Goal: Task Accomplishment & Management: Use online tool/utility

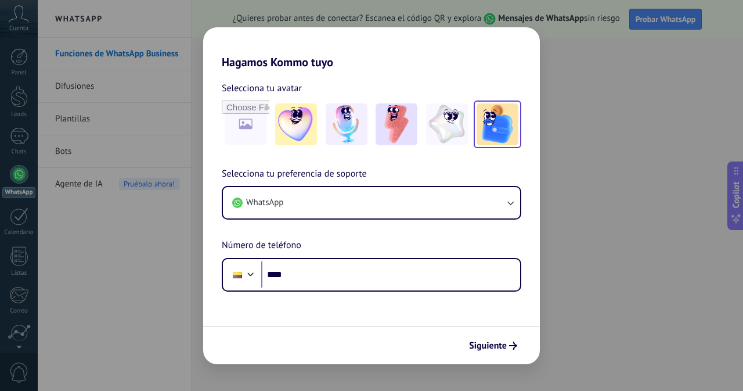
click at [500, 131] on img at bounding box center [498, 124] width 42 height 42
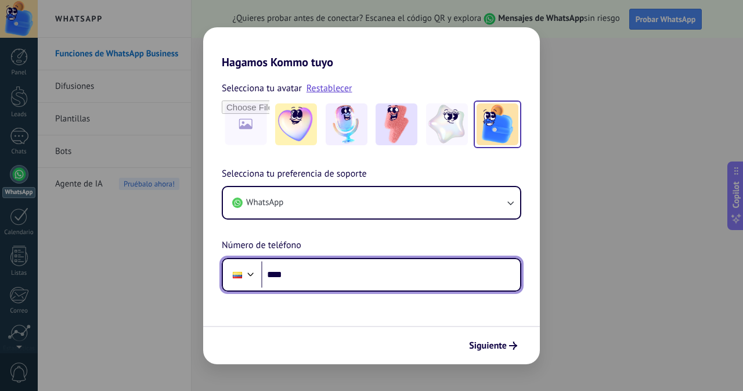
click at [242, 275] on div at bounding box center [237, 275] width 9 height 6
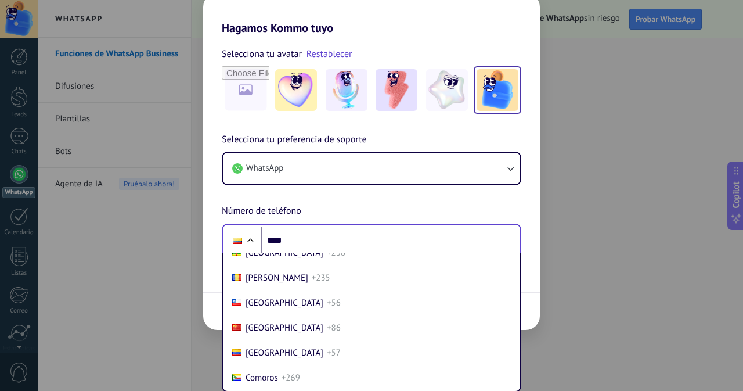
scroll to position [885, 0]
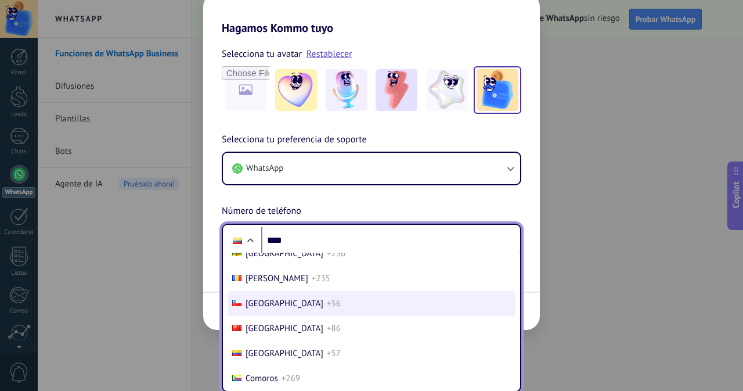
click at [327, 298] on span "+56" at bounding box center [334, 303] width 14 height 11
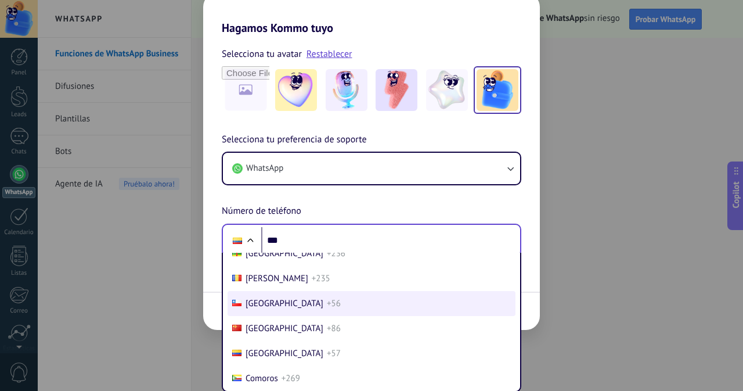
scroll to position [0, 0]
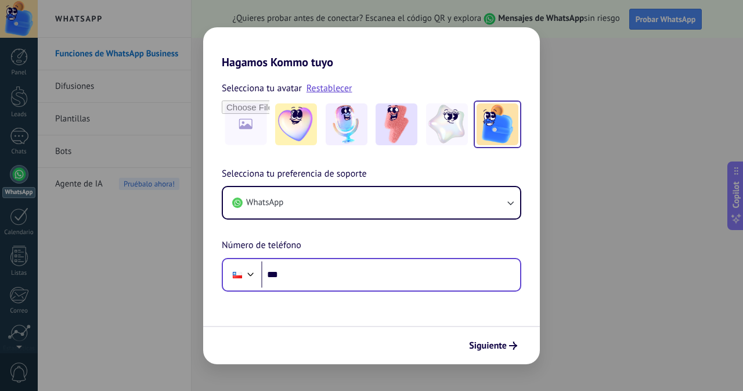
click at [374, 296] on form "Selecciona tu avatar Restablecer Selecciona tu preferencia de soporte WhatsApp …" at bounding box center [371, 216] width 337 height 295
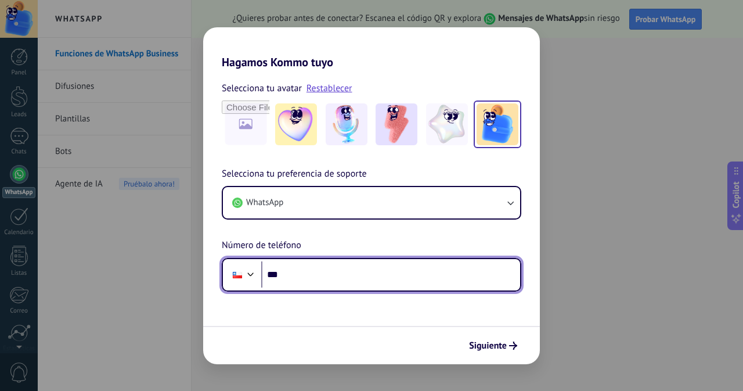
click at [364, 279] on input "***" at bounding box center [390, 274] width 259 height 27
type input "**********"
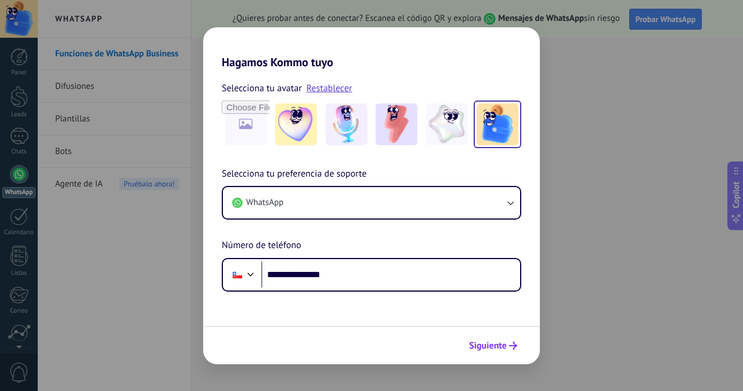
click at [483, 344] on span "Siguiente" at bounding box center [488, 345] width 38 height 8
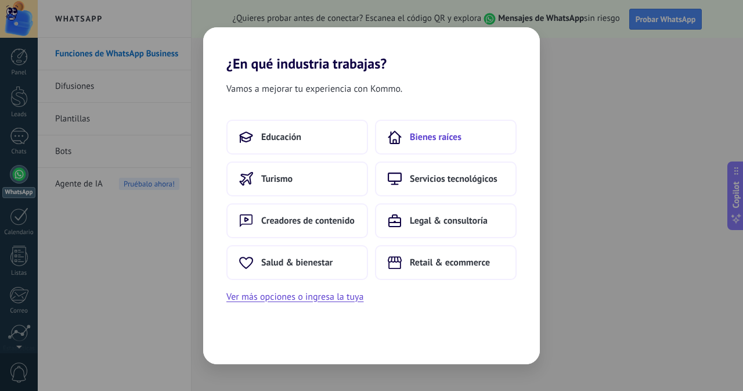
click at [457, 135] on span "Bienes raíces" at bounding box center [436, 137] width 52 height 12
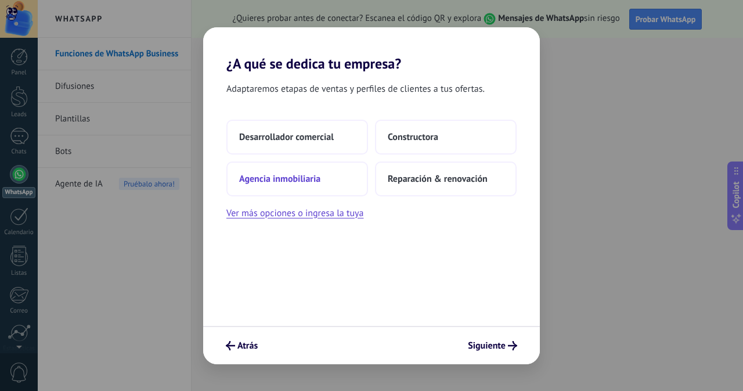
click at [298, 183] on span "Agencia inmobiliaria" at bounding box center [279, 179] width 81 height 12
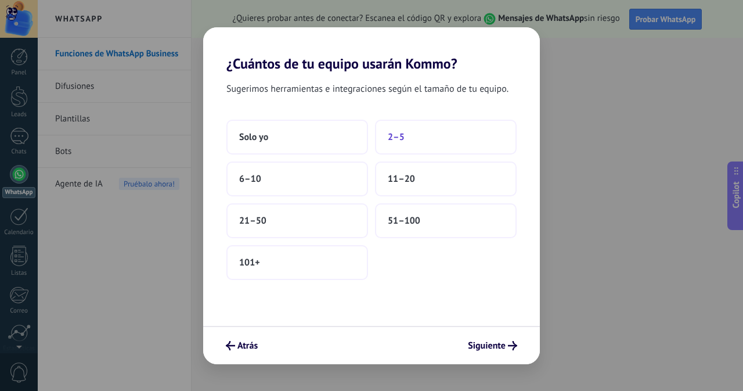
click at [383, 132] on button "2–5" at bounding box center [446, 137] width 142 height 35
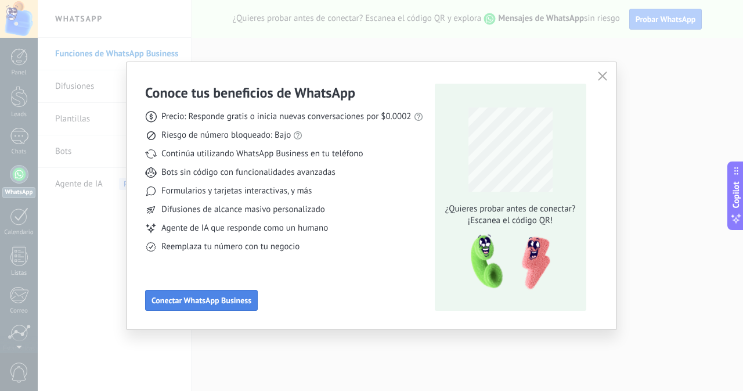
click at [206, 300] on span "Conectar WhatsApp Business" at bounding box center [202, 300] width 100 height 8
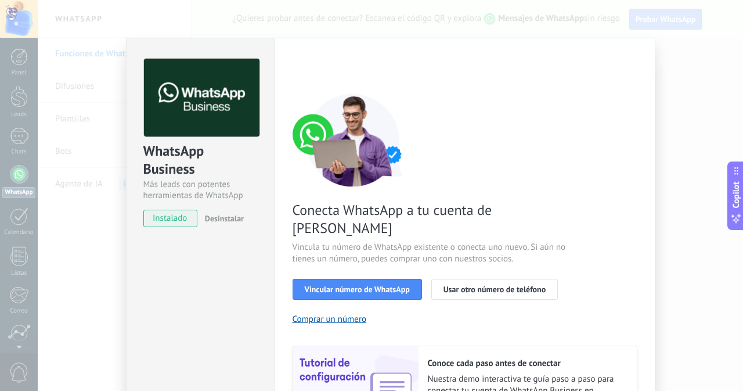
click at [492, 19] on div "WhatsApp Business Más leads con potentes herramientas de WhatsApp instalado Des…" at bounding box center [390, 195] width 705 height 391
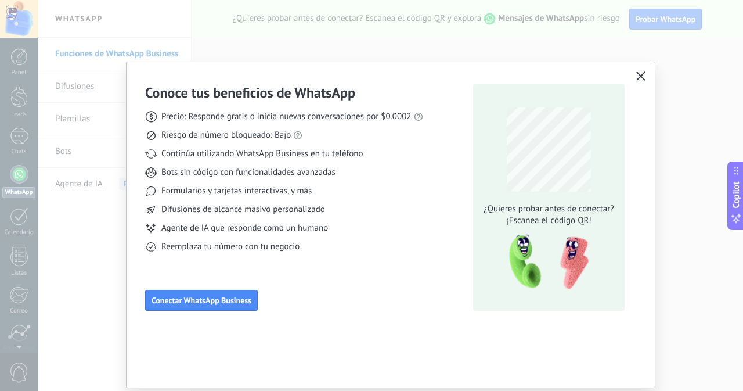
click at [209, 31] on div "Conoce tus beneficios de WhatsApp Precio: Responde gratis o inicia nuevas conve…" at bounding box center [371, 195] width 743 height 391
click at [643, 77] on icon "button" at bounding box center [640, 75] width 9 height 9
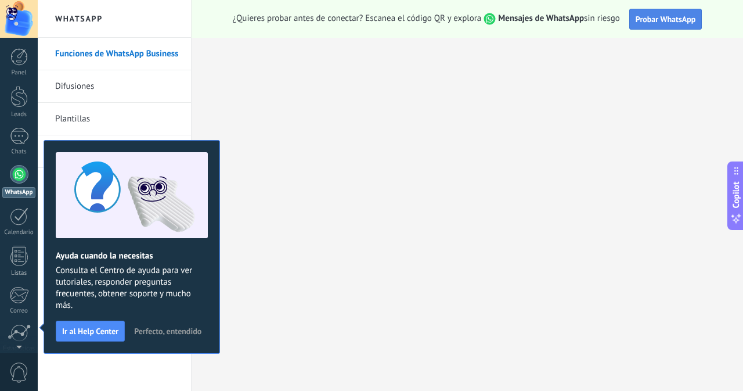
click at [668, 27] on button "Probar WhatsApp" at bounding box center [665, 19] width 73 height 21
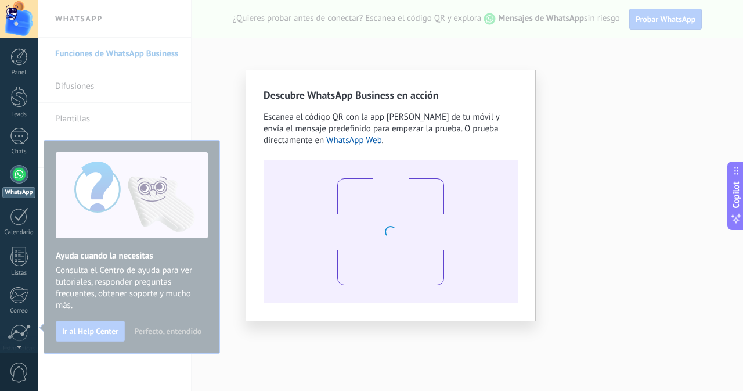
click at [581, 42] on div "Descubre WhatsApp Business en acción Escanea el código QR con la app [PERSON_NA…" at bounding box center [390, 195] width 705 height 391
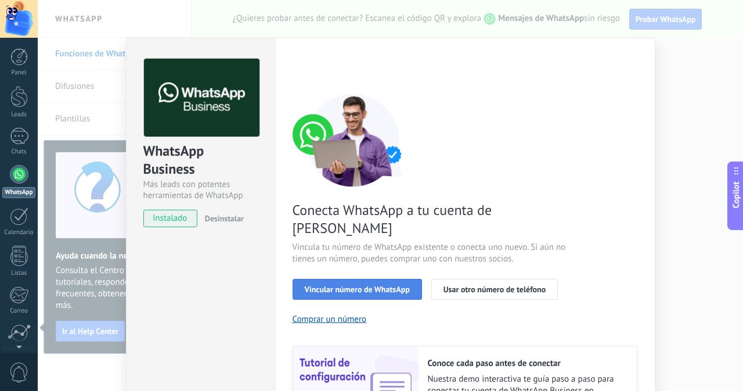
click at [357, 279] on button "Vincular número de WhatsApp" at bounding box center [357, 289] width 129 height 21
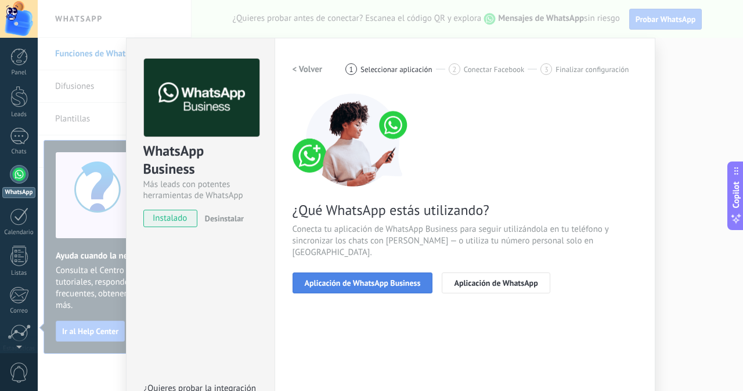
click at [366, 279] on span "Aplicación de WhatsApp Business" at bounding box center [363, 283] width 116 height 8
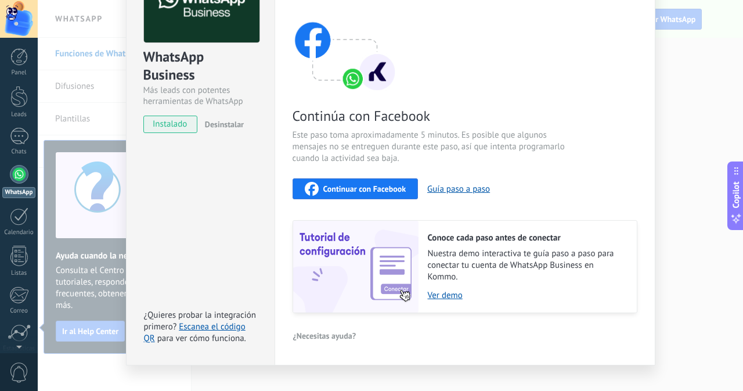
scroll to position [111, 0]
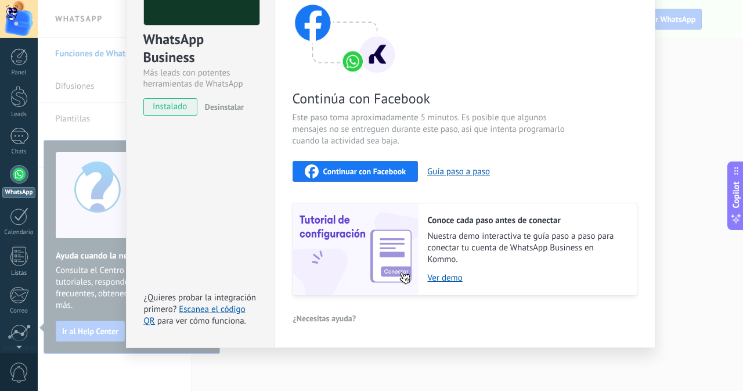
click at [431, 283] on div "Conoce cada paso antes de conectar Nuestra demo interactiva te guía paso a paso…" at bounding box center [528, 249] width 218 height 92
click at [436, 276] on link "Ver demo" at bounding box center [526, 277] width 197 height 11
